Goal: Book appointment/travel/reservation

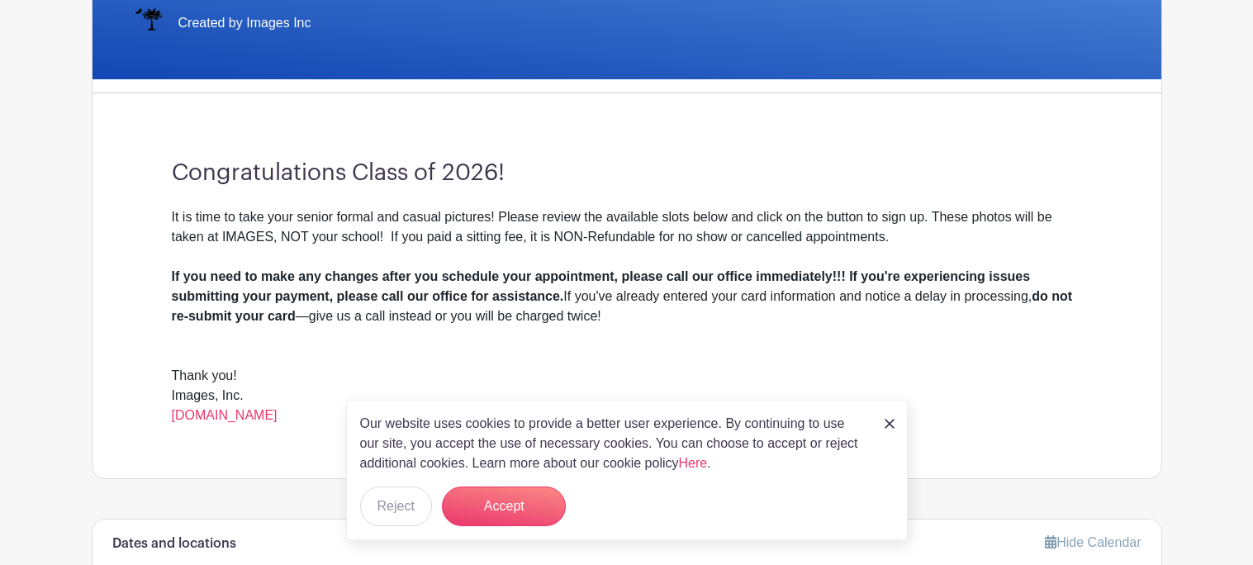
scroll to position [350, 0]
click at [502, 514] on button "Accept" at bounding box center [504, 507] width 124 height 40
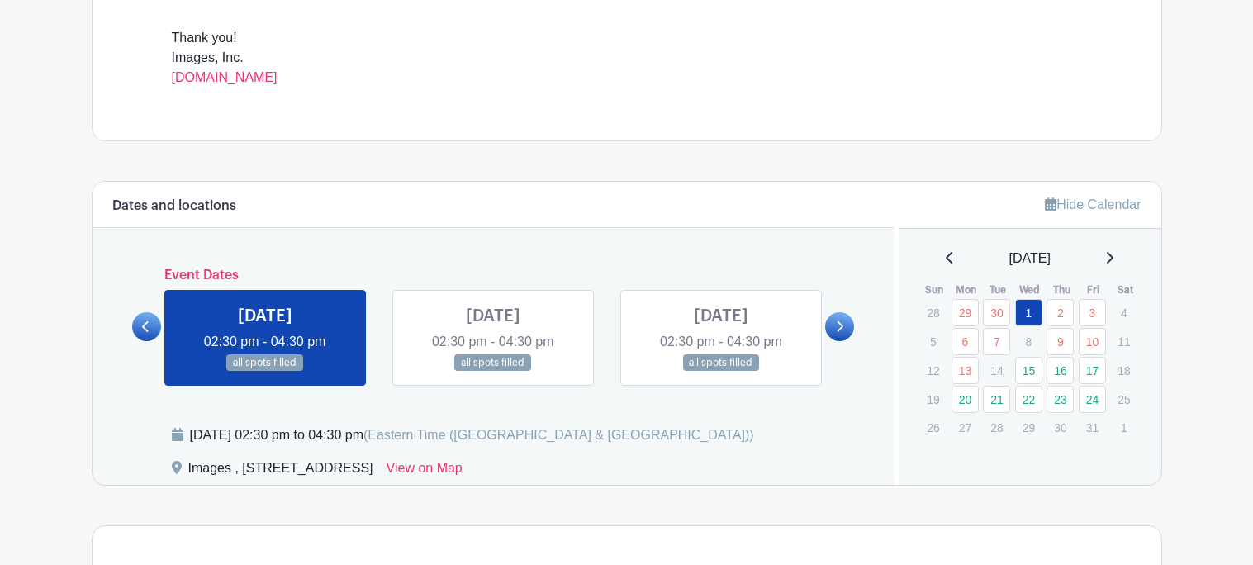
scroll to position [692, 0]
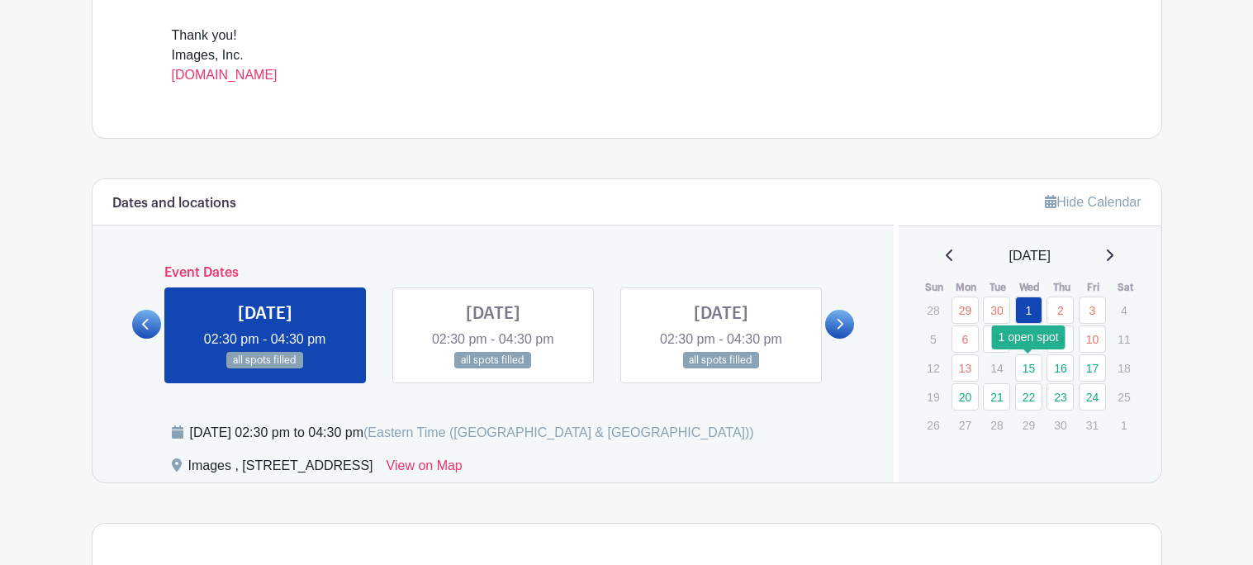
click at [1029, 363] on link "15" at bounding box center [1028, 367] width 27 height 27
